Goal: Task Accomplishment & Management: Manage account settings

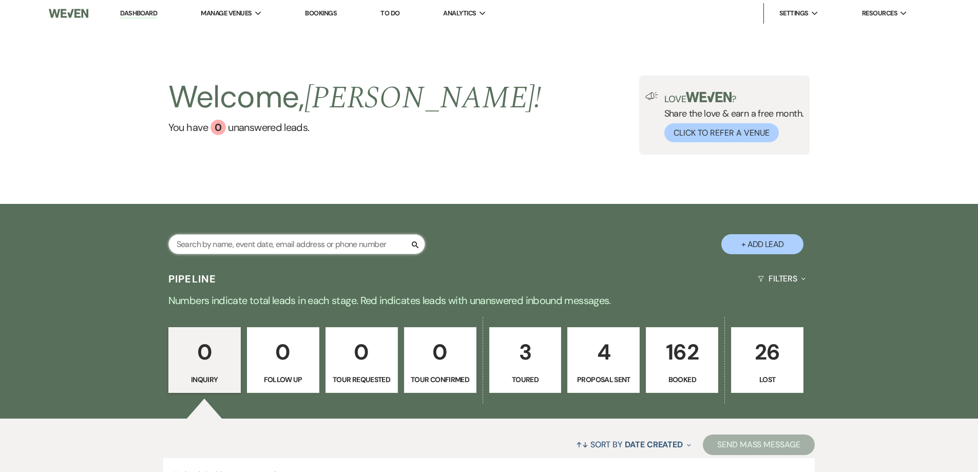
click at [278, 244] on input "text" at bounding box center [296, 244] width 257 height 20
type input "latina"
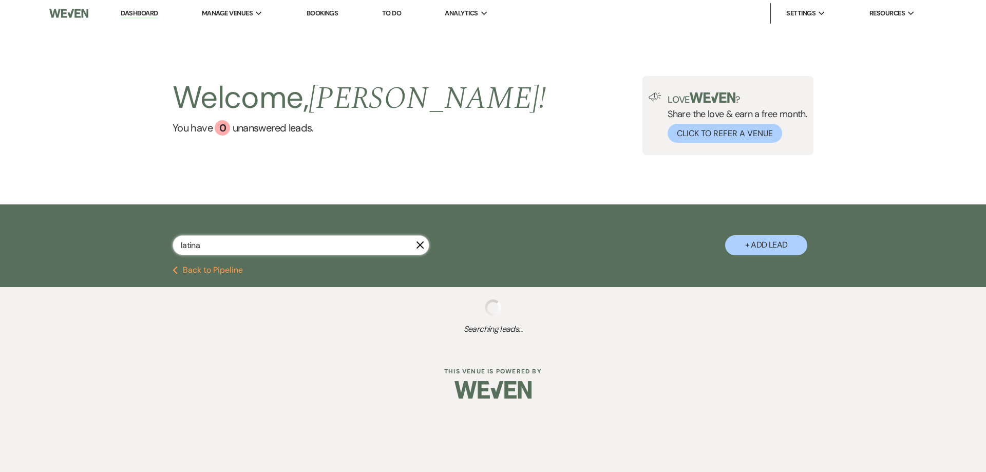
select select "6"
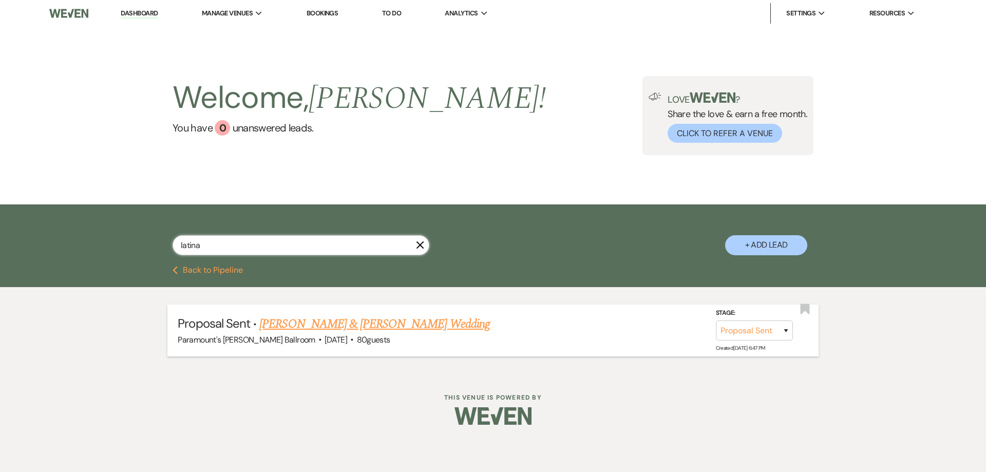
type input "latina"
click at [288, 318] on link "[PERSON_NAME] & [PERSON_NAME] Wedding" at bounding box center [374, 324] width 230 height 18
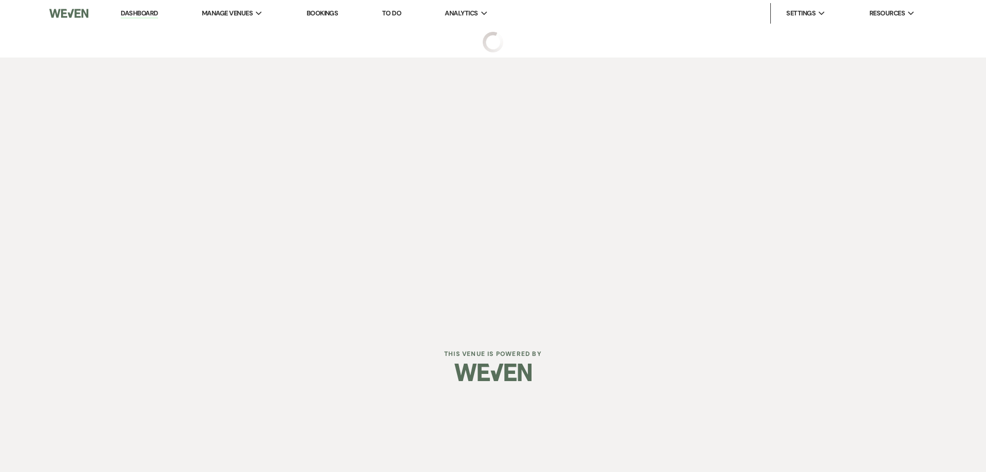
select select "6"
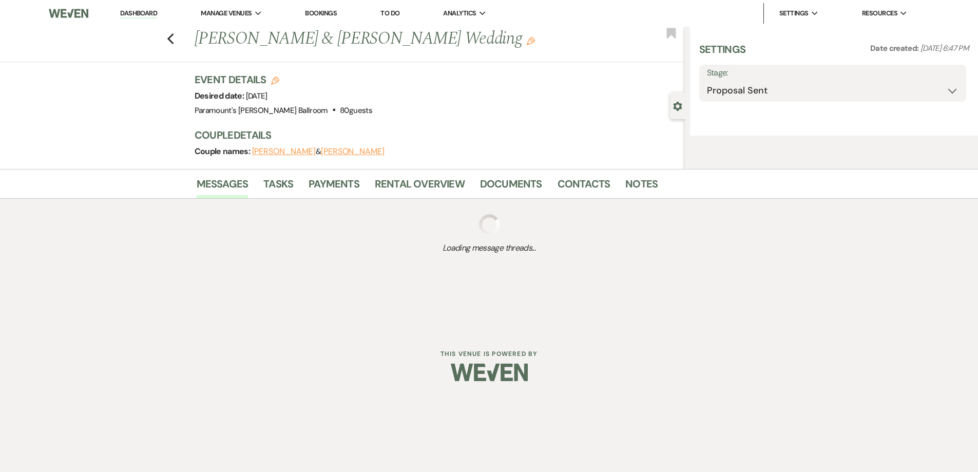
select select "8"
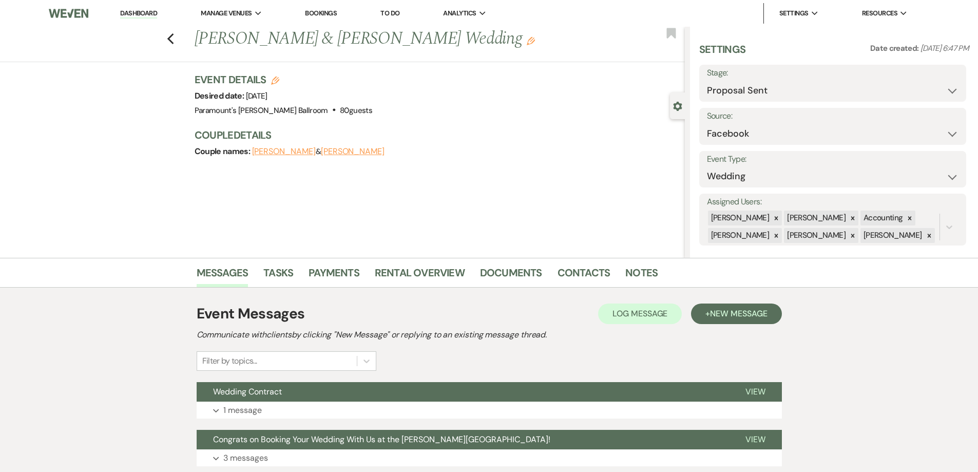
click at [151, 305] on div "Messages Tasks Payments Rental Overview Documents Contacts Notes Event Messages…" at bounding box center [489, 370] width 978 height 224
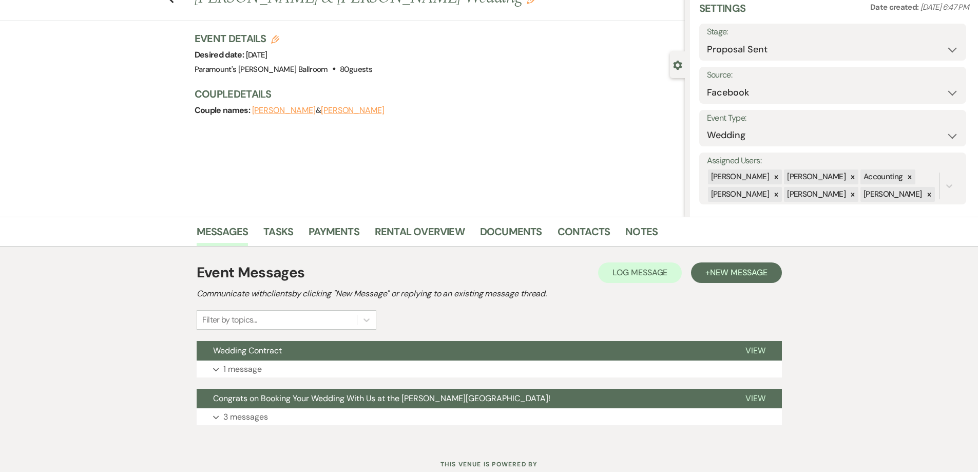
scroll to position [25, 0]
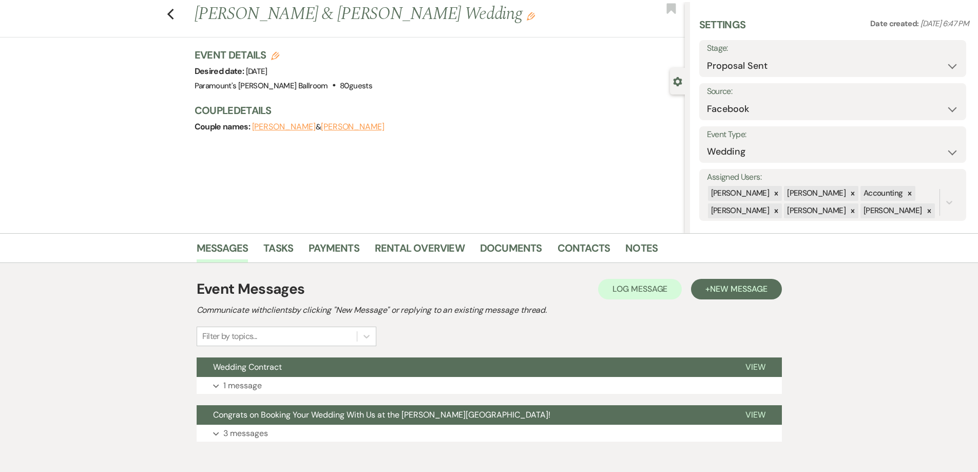
click at [146, 307] on div "Messages Tasks Payments Rental Overview Documents Contacts Notes Event Messages…" at bounding box center [489, 345] width 978 height 224
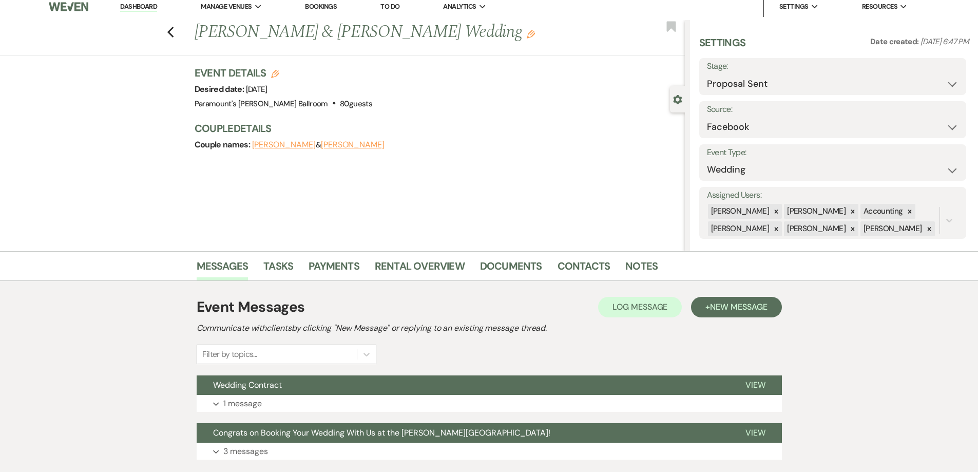
scroll to position [0, 0]
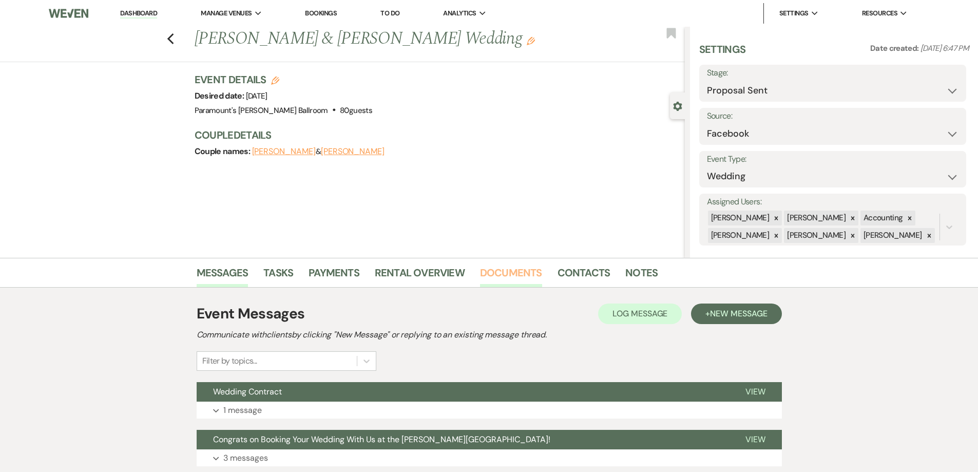
click at [498, 274] on link "Documents" at bounding box center [511, 275] width 62 height 23
